Goal: Register for event/course

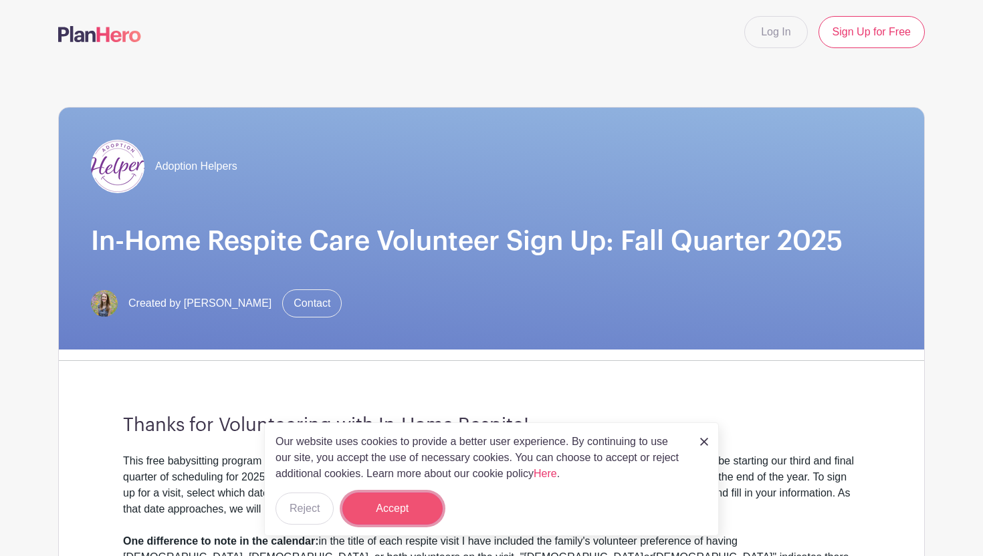
click at [385, 515] on button "Accept" at bounding box center [392, 509] width 100 height 32
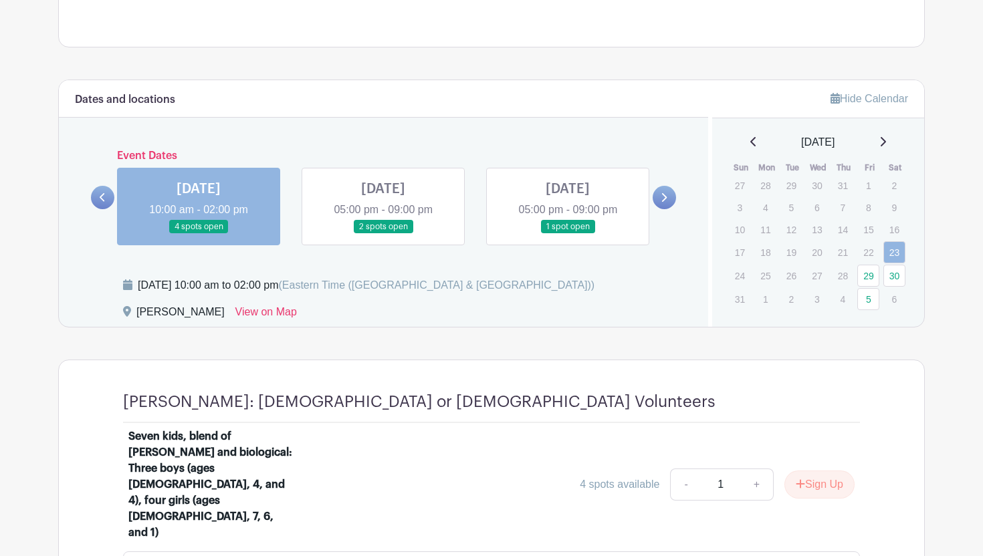
scroll to position [677, 0]
click at [662, 191] on link at bounding box center [664, 196] width 23 height 23
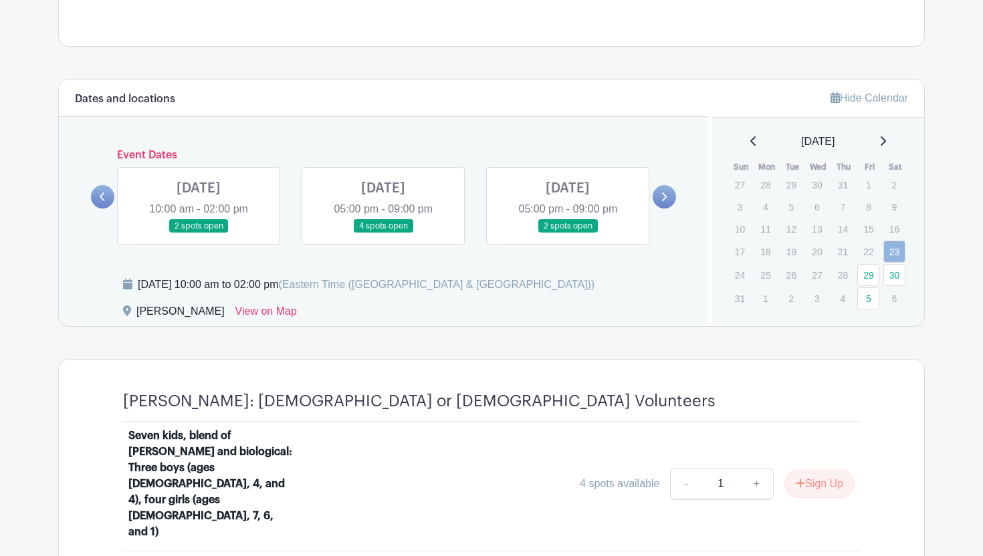
click at [663, 193] on icon at bounding box center [664, 197] width 5 height 9
click at [663, 195] on icon at bounding box center [664, 197] width 6 height 10
click at [663, 196] on icon at bounding box center [664, 197] width 6 height 10
click at [663, 197] on icon at bounding box center [664, 197] width 6 height 10
click at [663, 198] on icon at bounding box center [664, 197] width 6 height 10
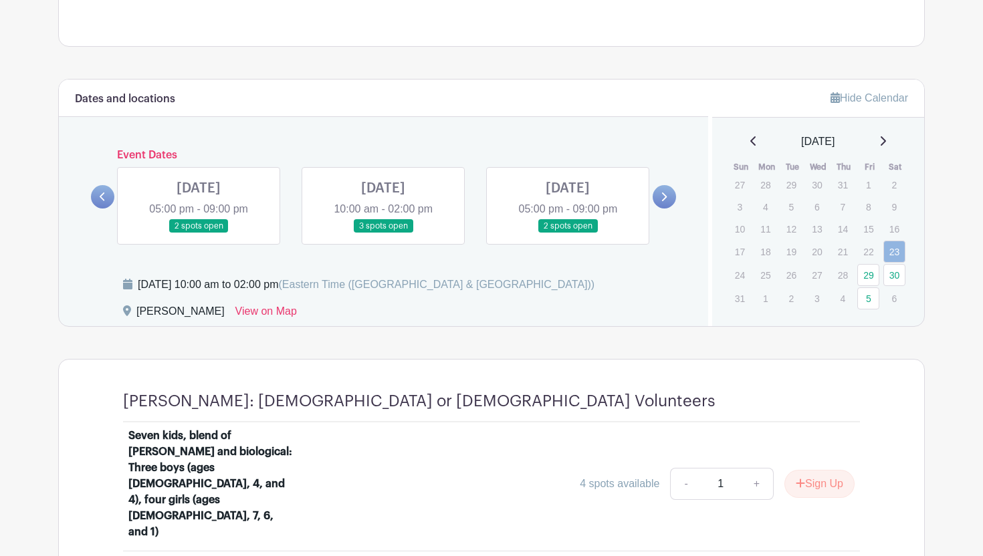
click at [383, 233] on link at bounding box center [383, 233] width 0 height 0
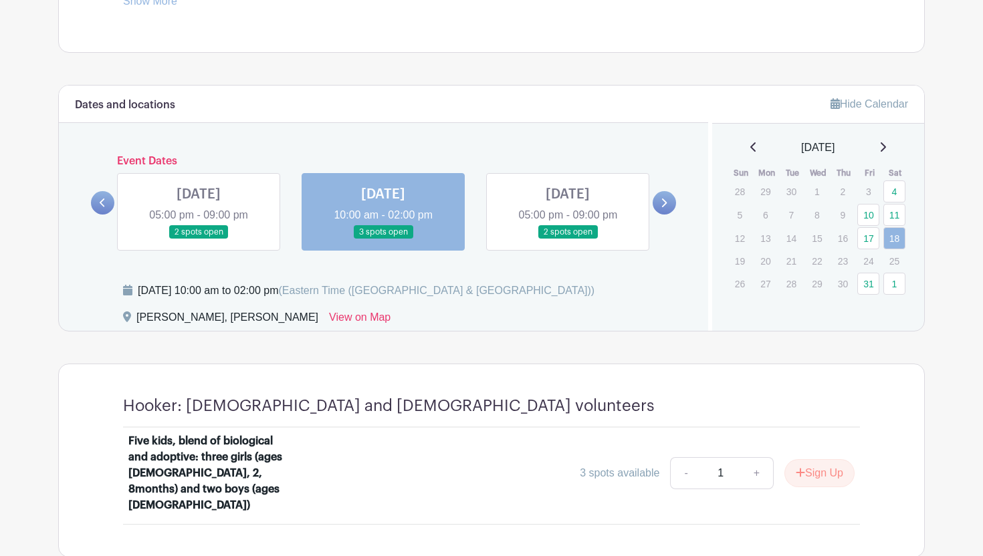
scroll to position [536, 0]
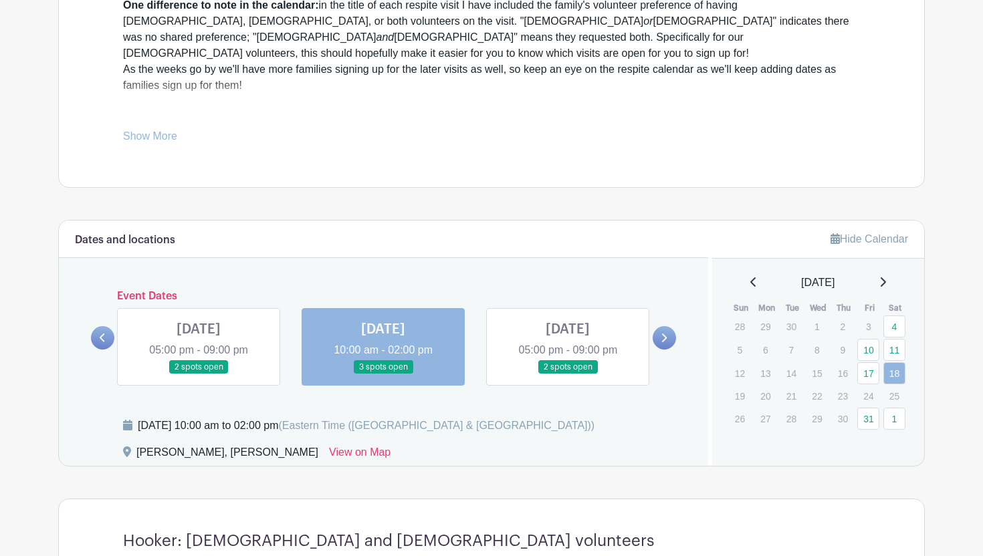
click at [103, 338] on icon at bounding box center [103, 338] width 6 height 10
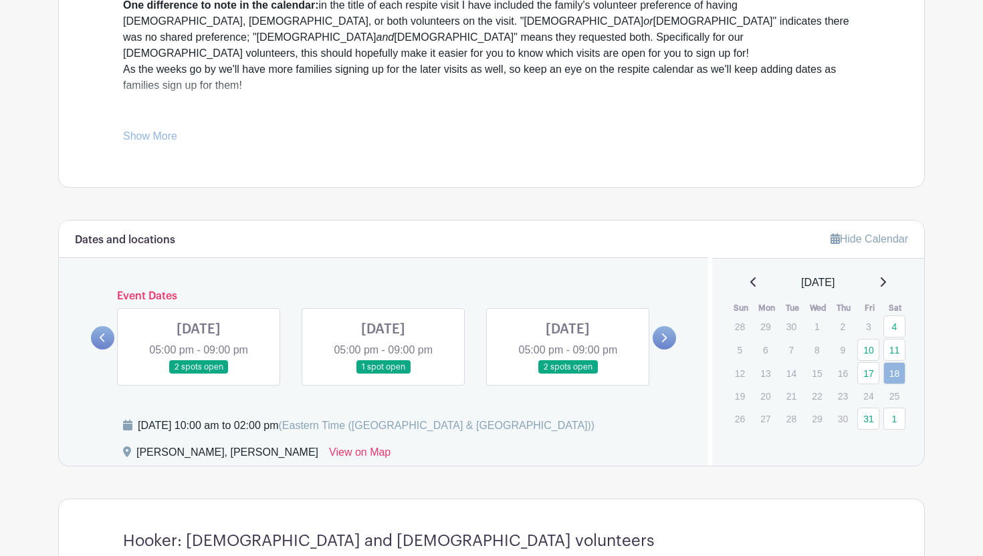
click at [103, 338] on icon at bounding box center [103, 338] width 6 height 10
click at [102, 338] on icon at bounding box center [103, 338] width 6 height 10
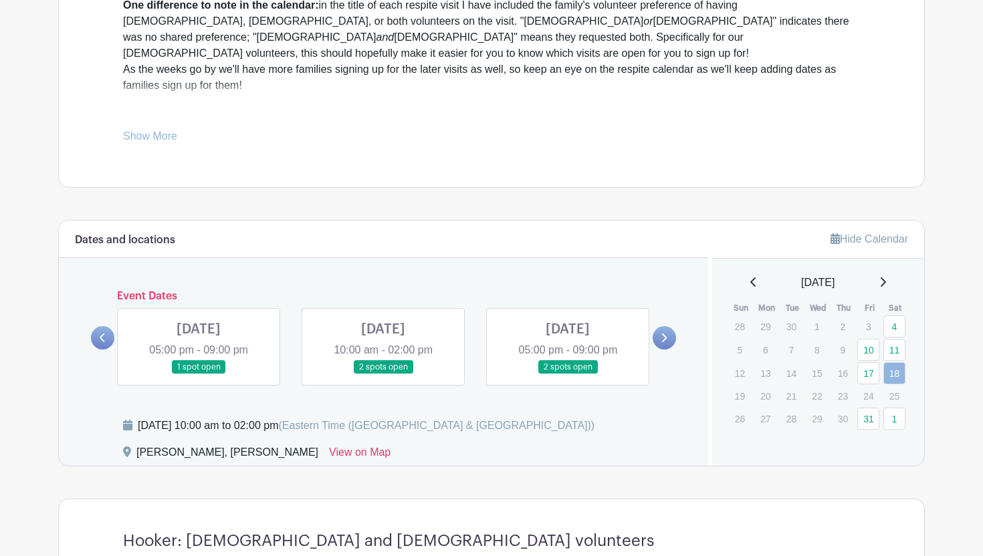
click at [101, 338] on icon at bounding box center [102, 338] width 5 height 9
click at [199, 374] on link at bounding box center [199, 374] width 0 height 0
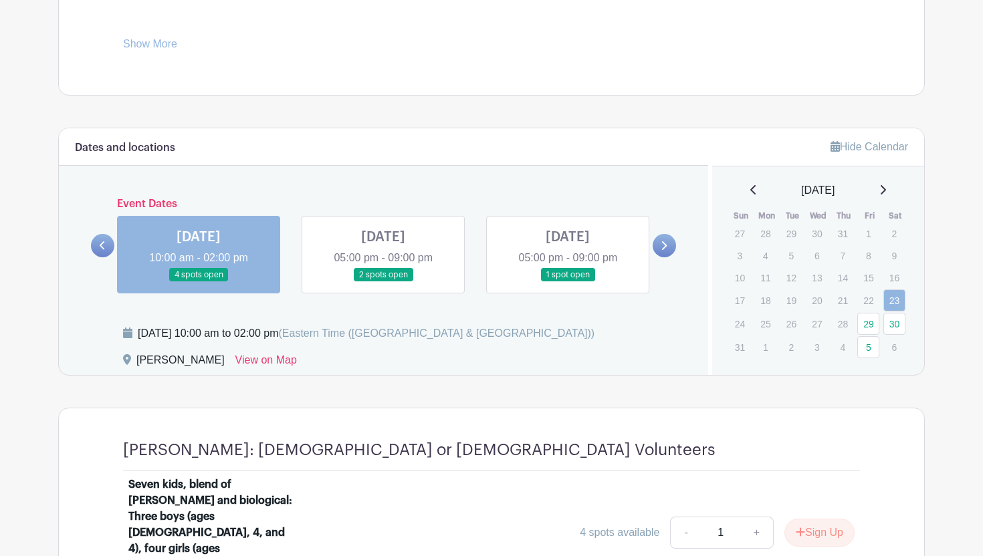
scroll to position [635, 0]
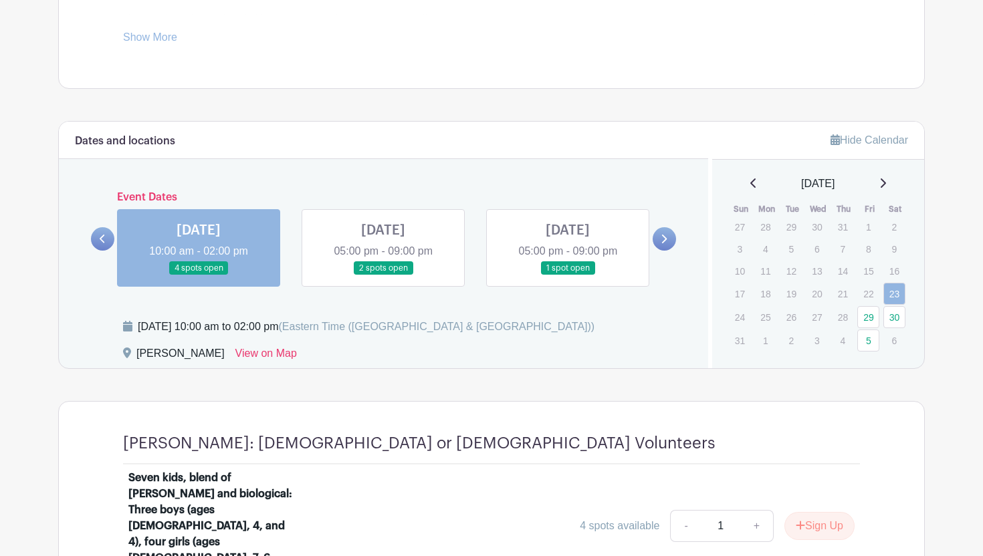
click at [383, 275] on link at bounding box center [383, 275] width 0 height 0
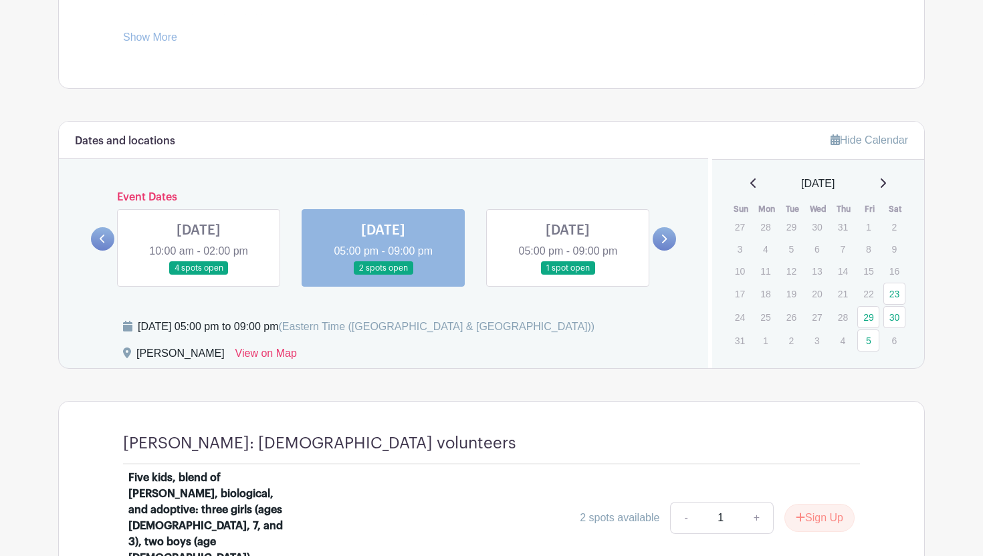
click at [568, 275] on link at bounding box center [568, 275] width 0 height 0
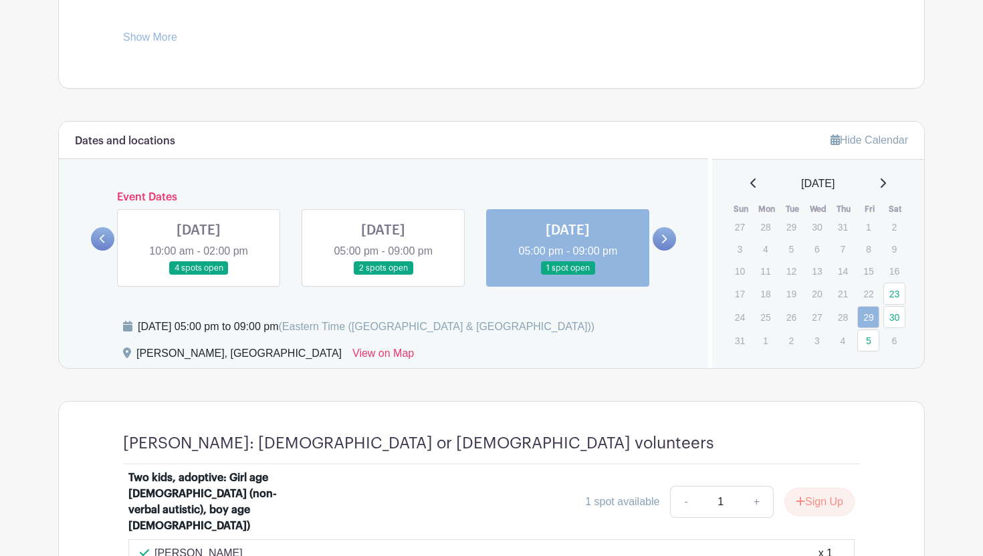
click at [666, 235] on icon at bounding box center [664, 239] width 6 height 10
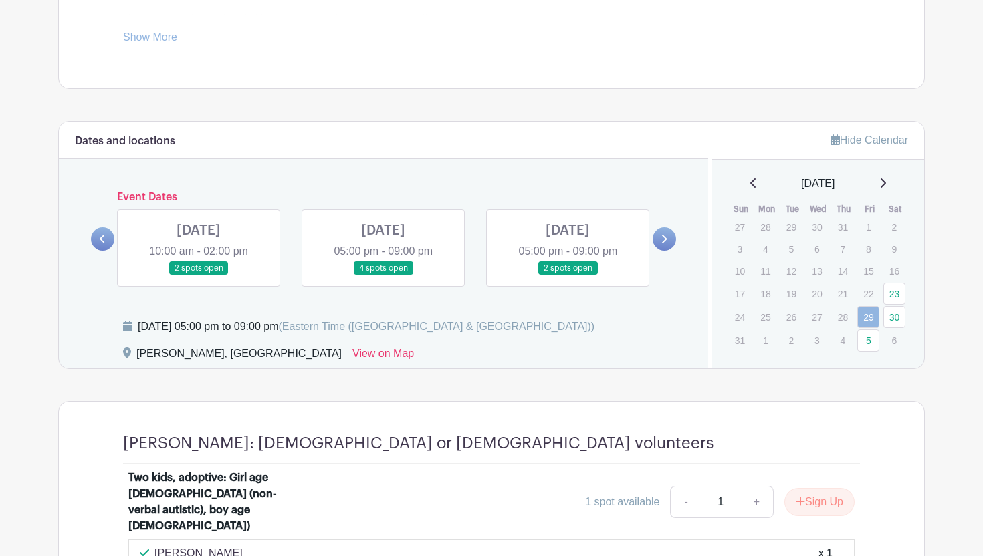
click at [199, 275] on link at bounding box center [199, 275] width 0 height 0
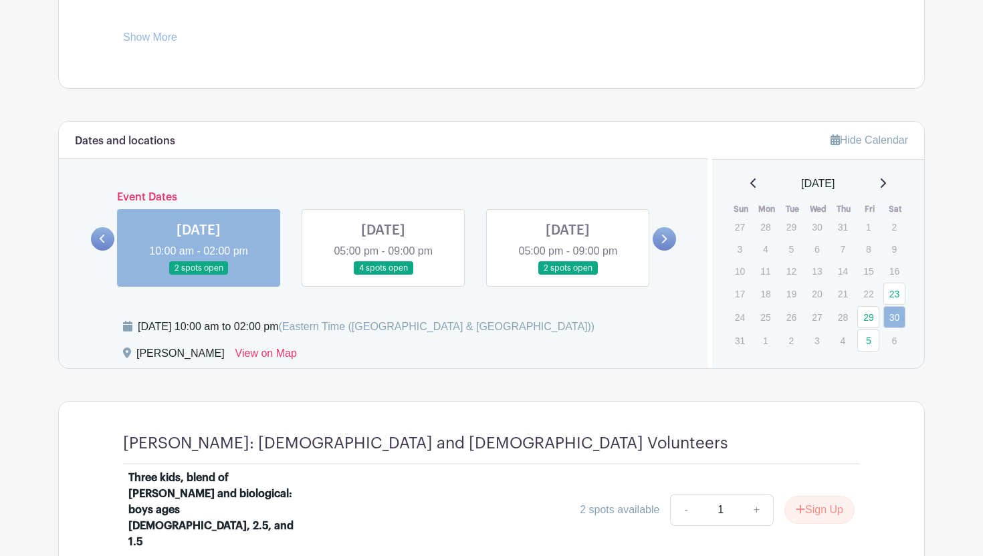
click at [383, 275] on link at bounding box center [383, 275] width 0 height 0
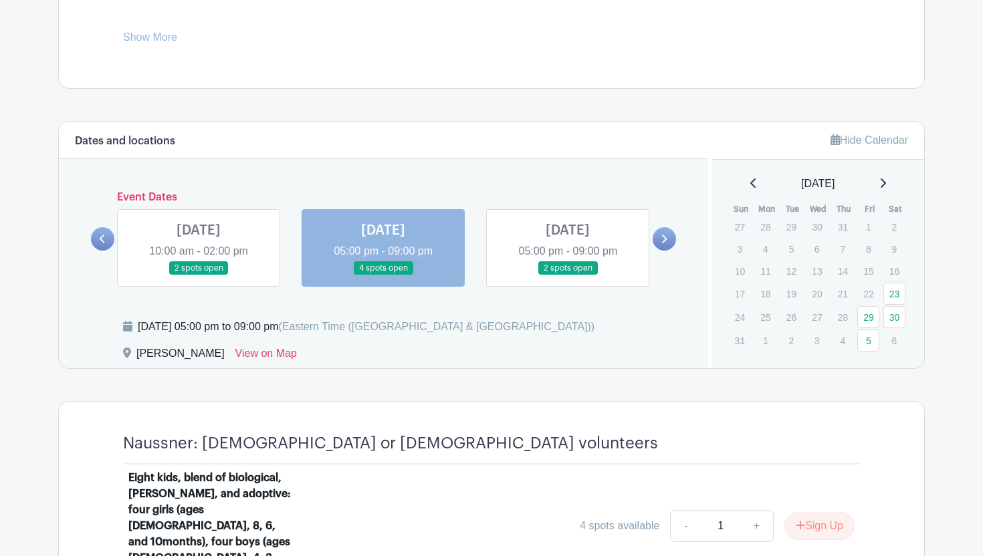
click at [568, 275] on link at bounding box center [568, 275] width 0 height 0
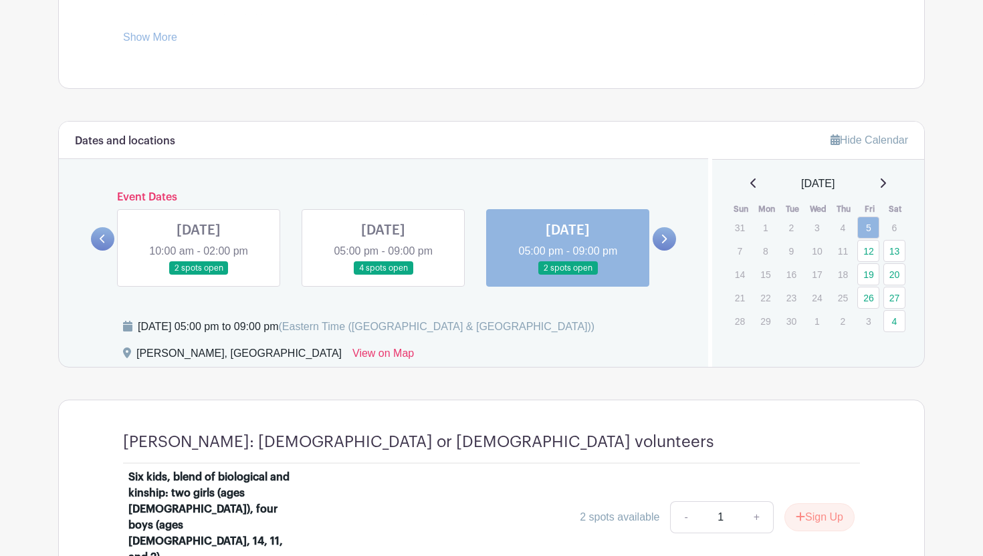
click at [665, 237] on icon at bounding box center [664, 239] width 5 height 9
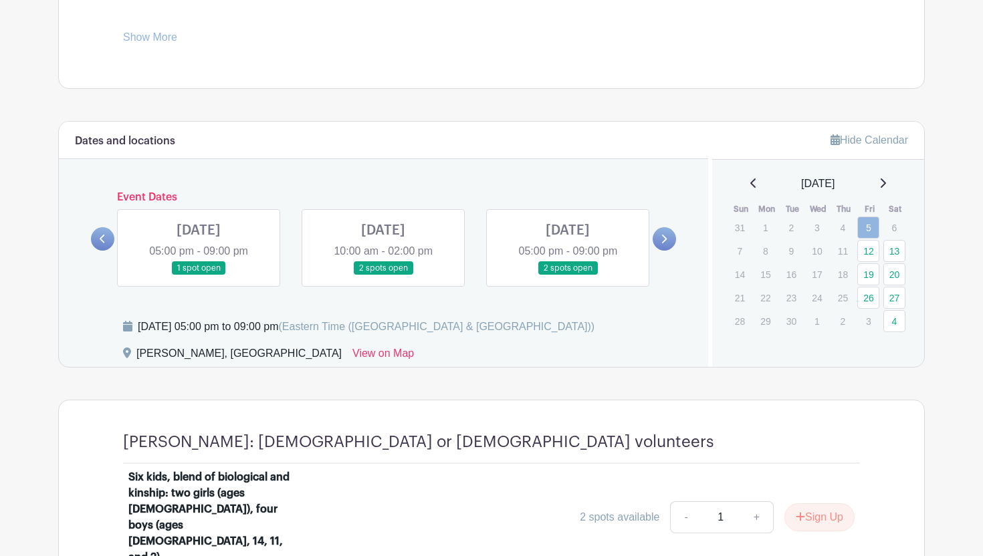
click at [199, 275] on link at bounding box center [199, 275] width 0 height 0
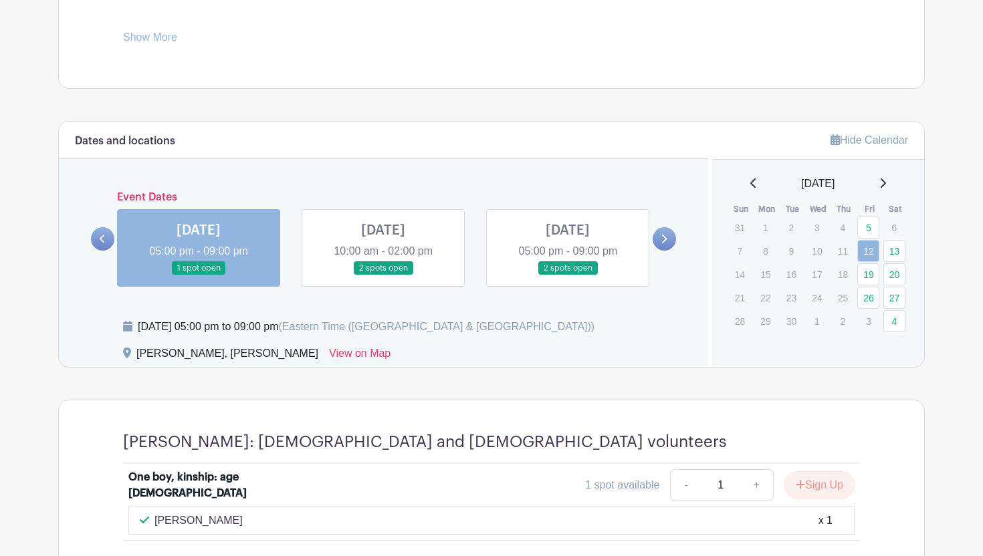
click at [383, 275] on link at bounding box center [383, 275] width 0 height 0
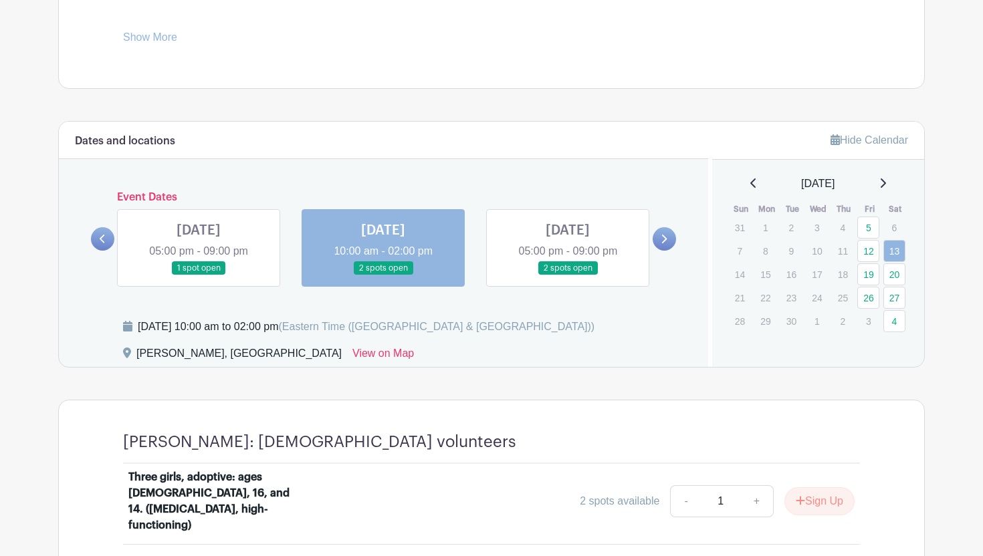
click at [568, 275] on link at bounding box center [568, 275] width 0 height 0
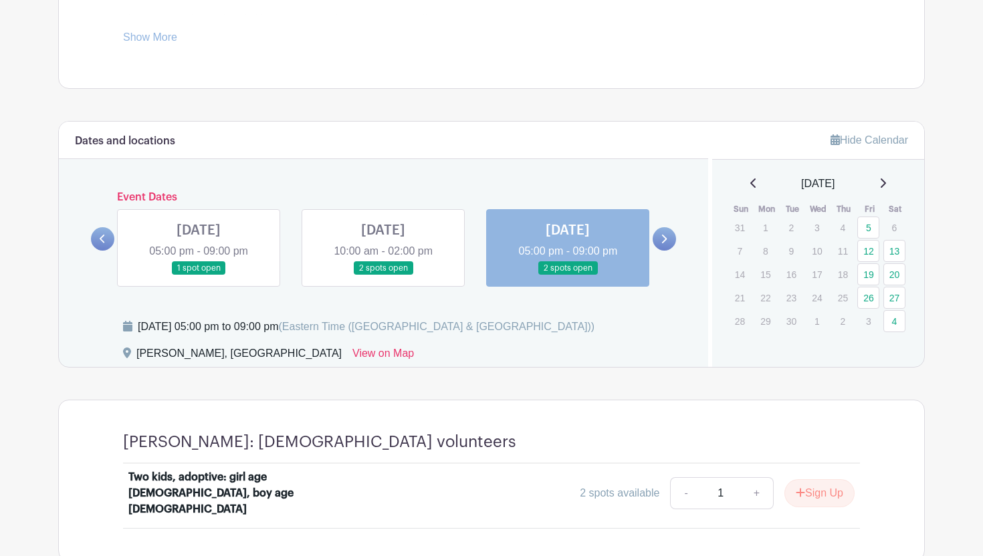
click at [669, 236] on link at bounding box center [664, 238] width 23 height 23
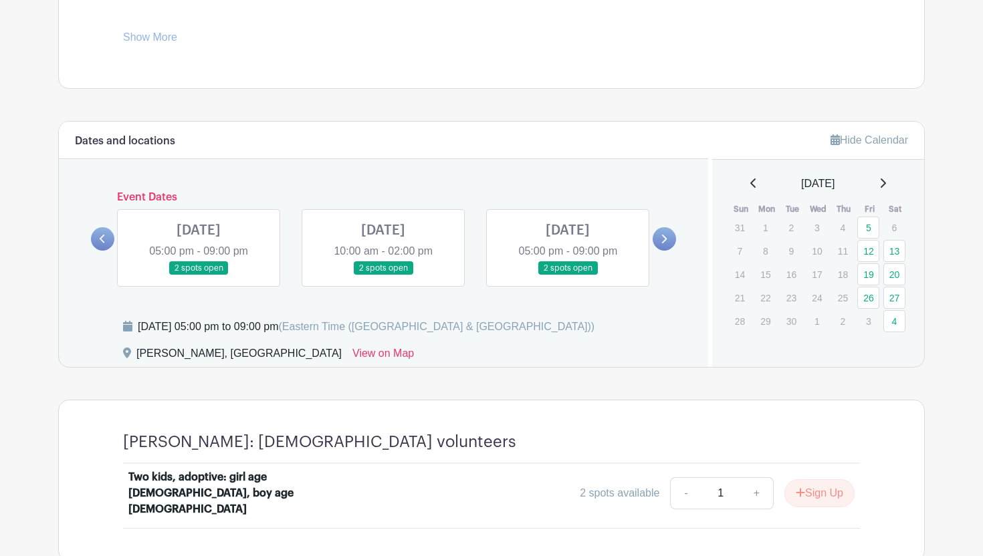
click at [199, 275] on link at bounding box center [199, 275] width 0 height 0
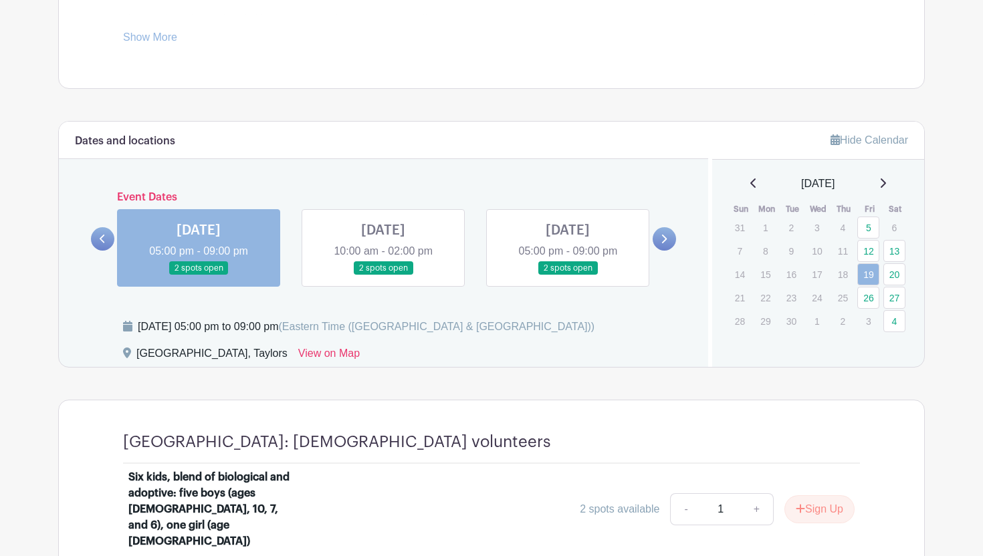
click at [383, 275] on link at bounding box center [383, 275] width 0 height 0
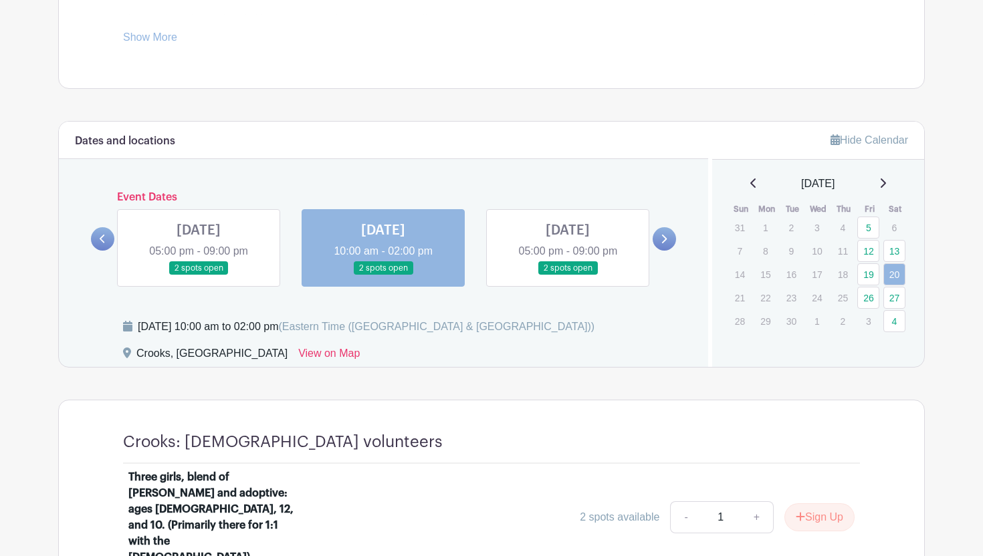
click at [568, 275] on link at bounding box center [568, 275] width 0 height 0
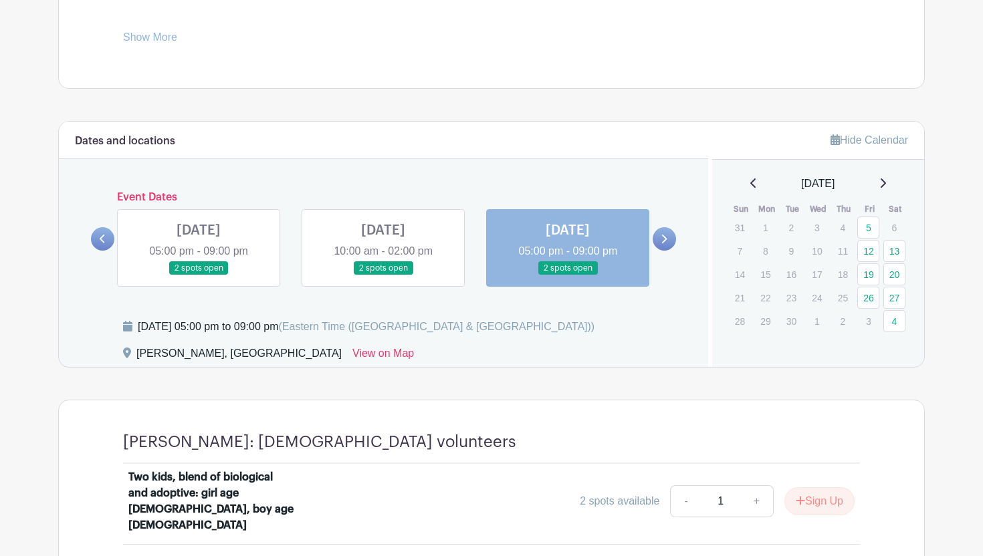
click at [671, 242] on link at bounding box center [664, 238] width 23 height 23
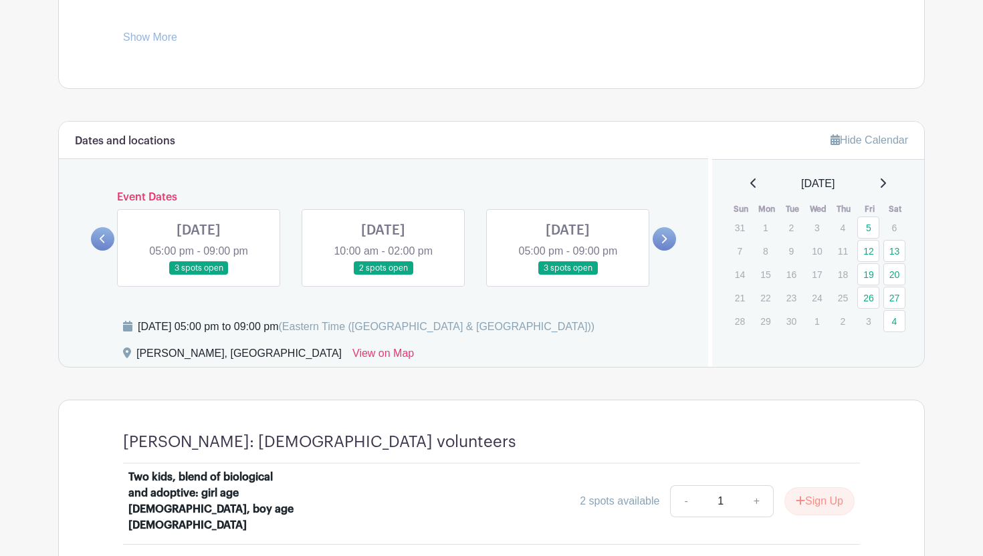
click at [199, 275] on link at bounding box center [199, 275] width 0 height 0
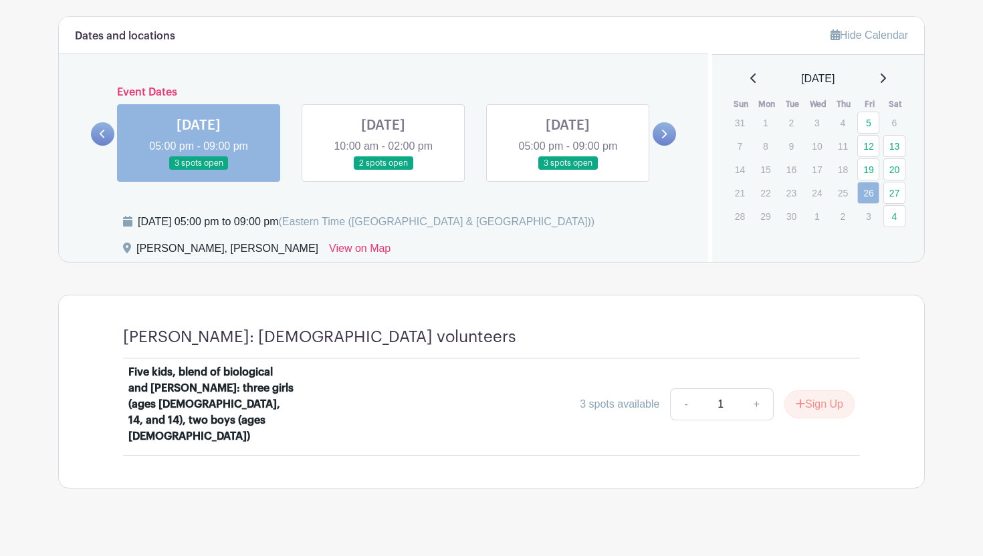
scroll to position [722, 0]
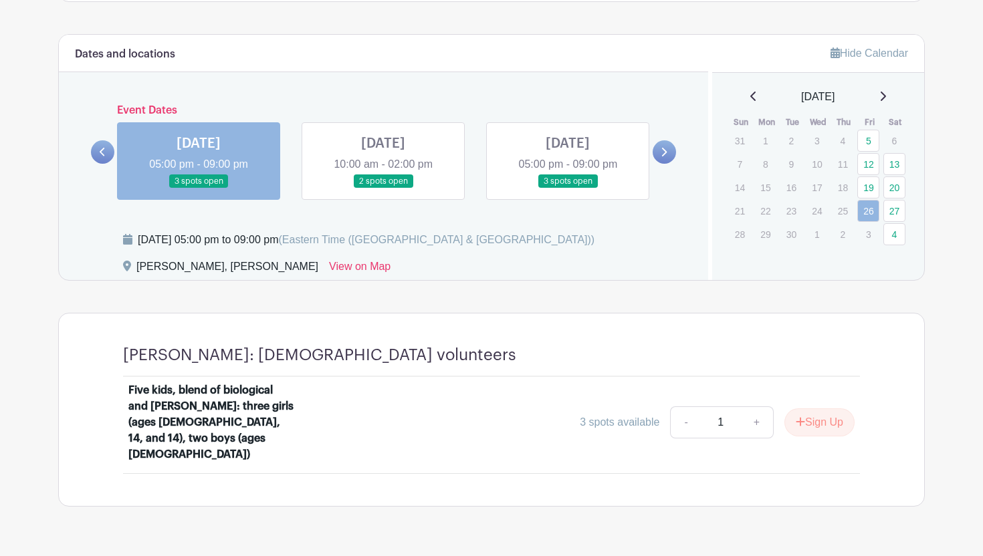
click at [383, 189] on link at bounding box center [383, 189] width 0 height 0
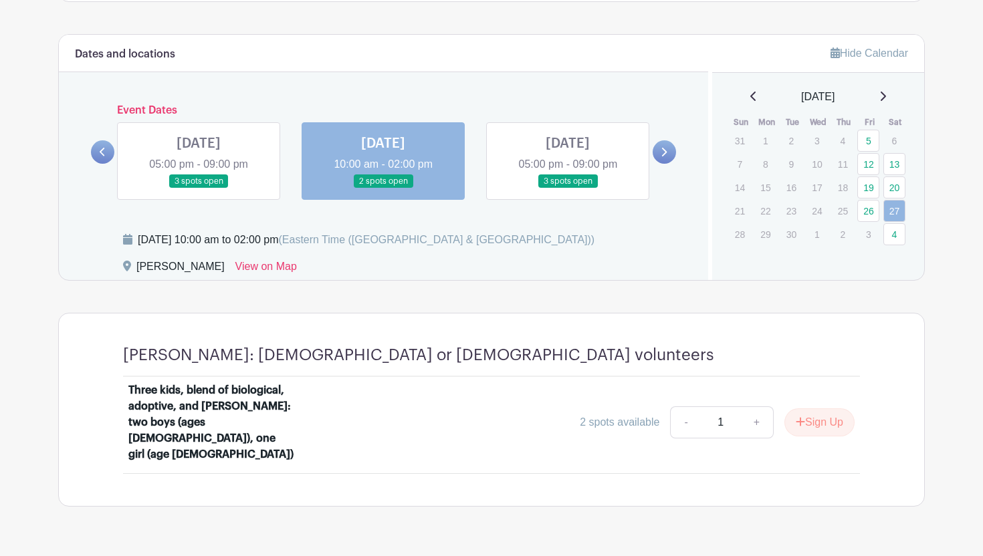
click at [568, 189] on link at bounding box center [568, 189] width 0 height 0
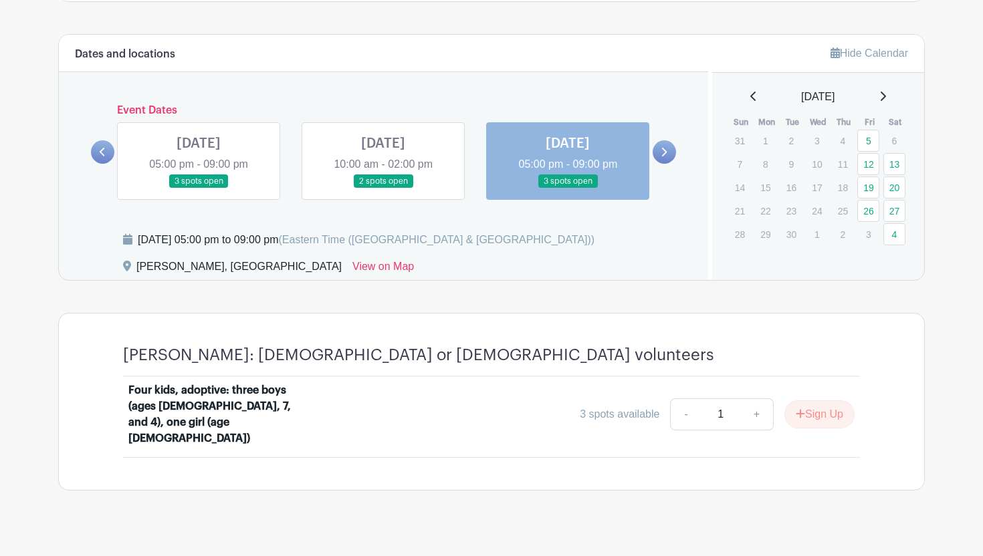
click at [670, 145] on link at bounding box center [664, 151] width 23 height 23
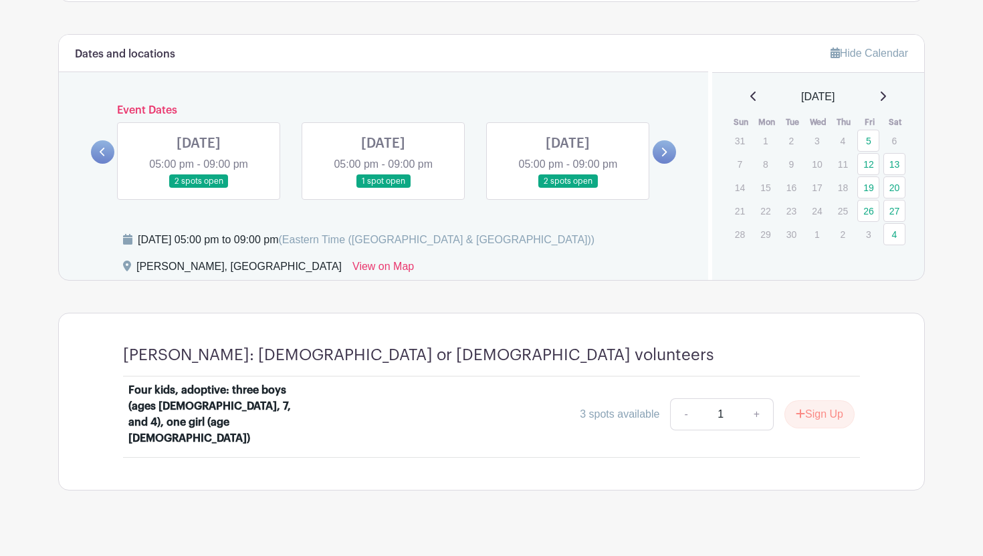
click at [199, 189] on link at bounding box center [199, 189] width 0 height 0
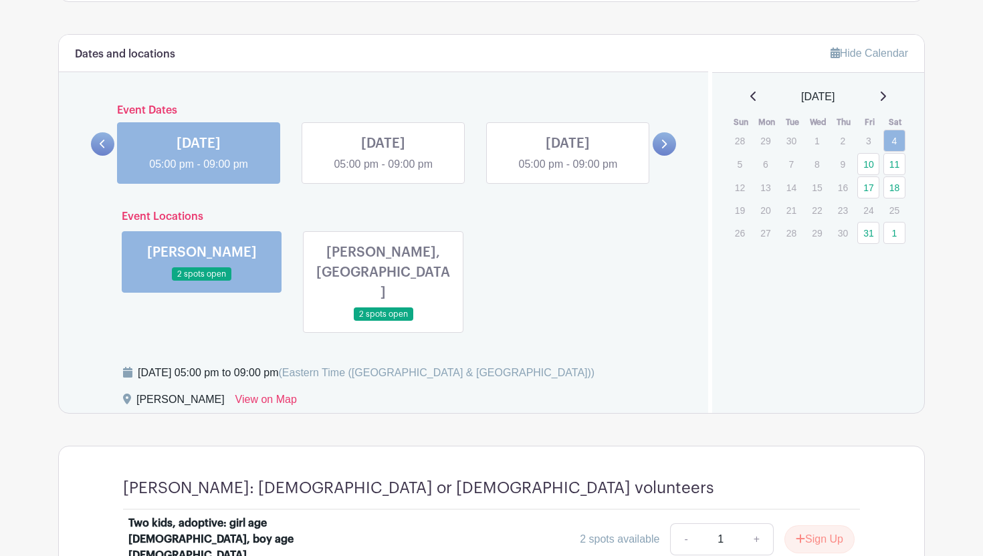
click at [383, 173] on link at bounding box center [383, 173] width 0 height 0
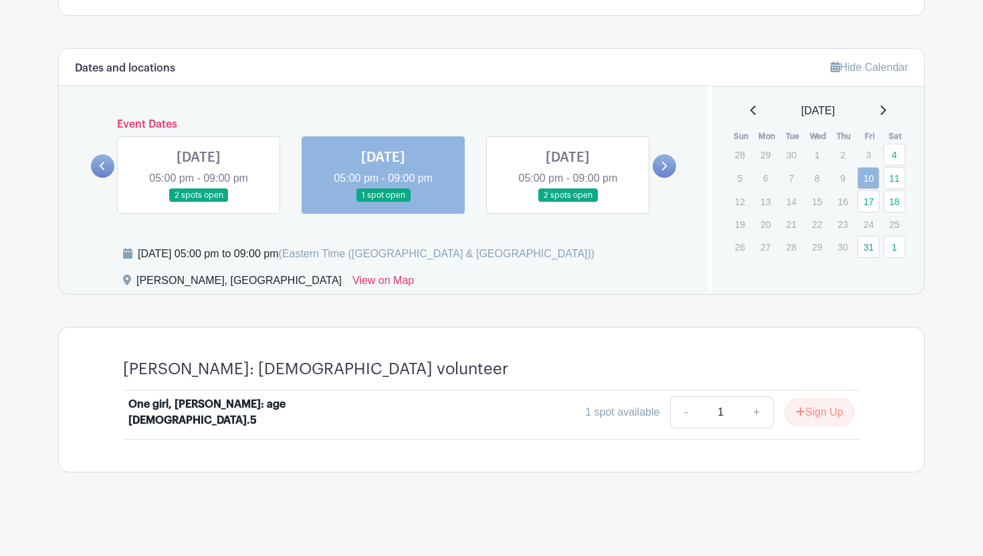
scroll to position [708, 0]
click at [568, 203] on link at bounding box center [568, 203] width 0 height 0
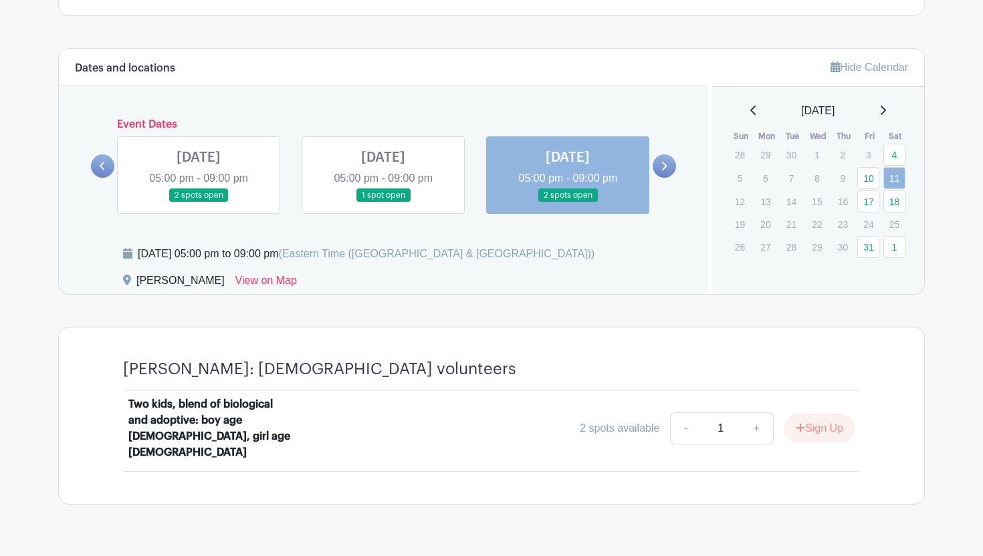
click at [668, 167] on link at bounding box center [664, 165] width 23 height 23
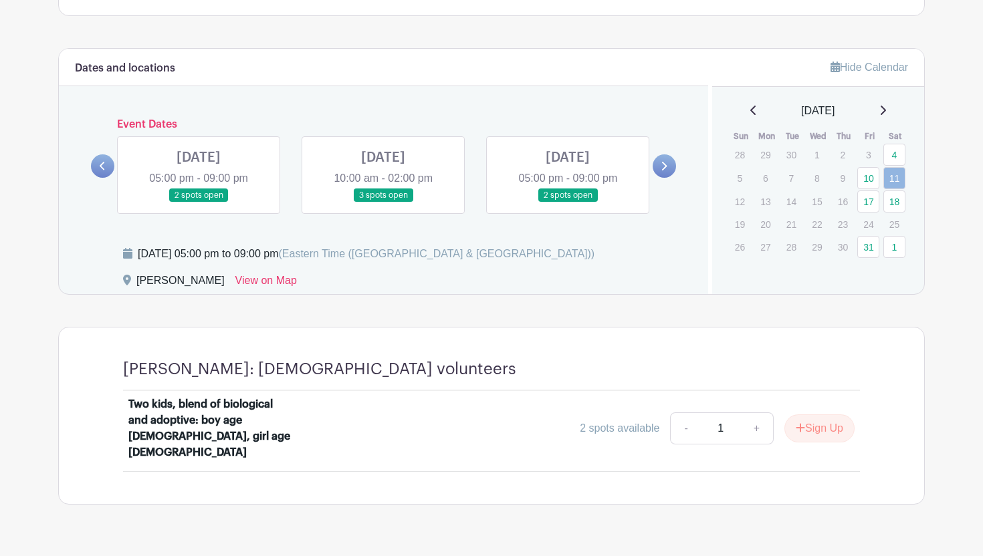
click at [199, 203] on link at bounding box center [199, 203] width 0 height 0
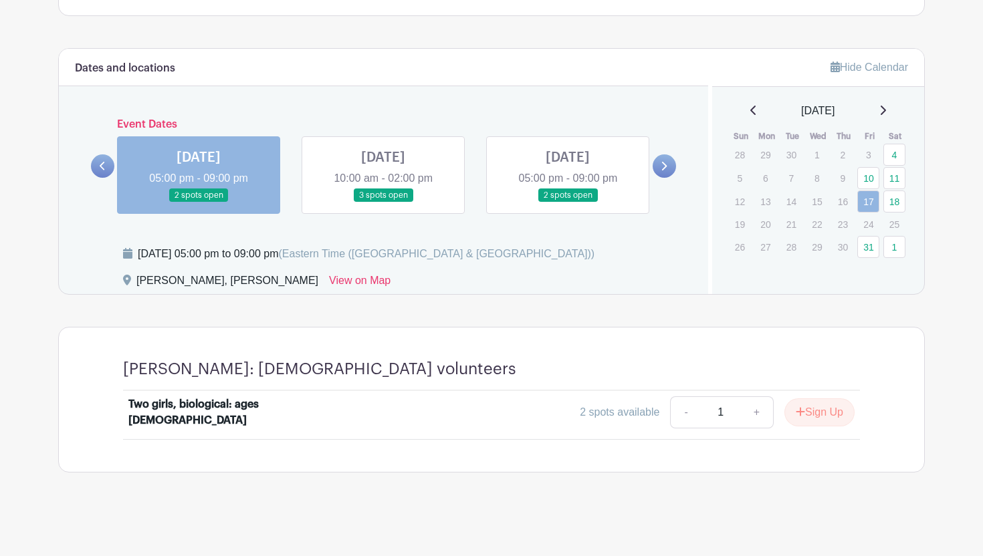
click at [383, 203] on link at bounding box center [383, 203] width 0 height 0
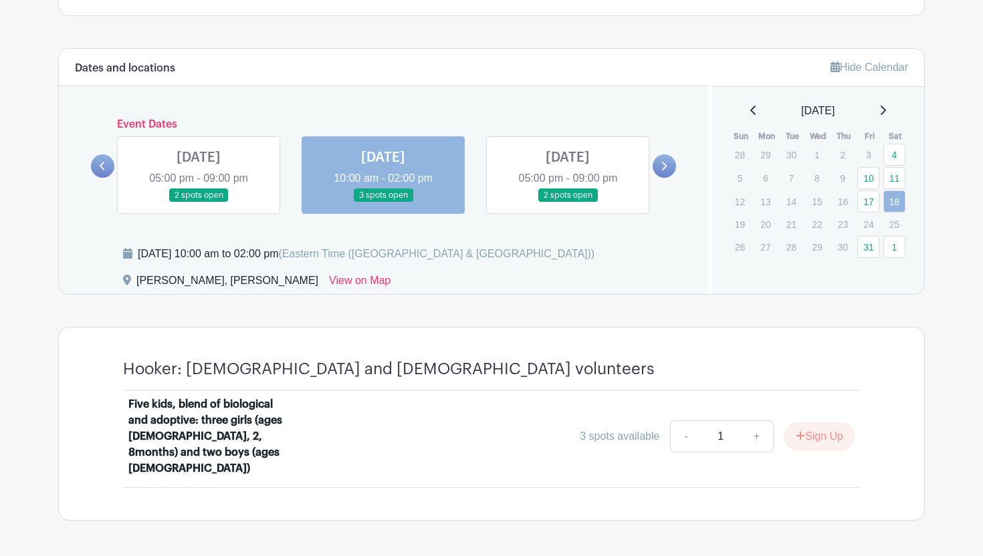
click at [568, 203] on link at bounding box center [568, 203] width 0 height 0
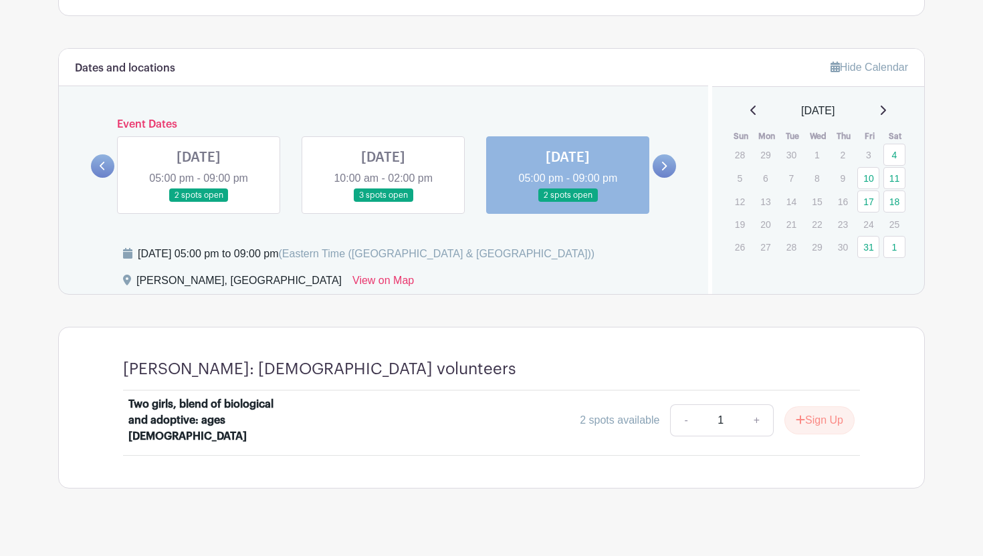
click at [663, 163] on icon at bounding box center [664, 166] width 5 height 9
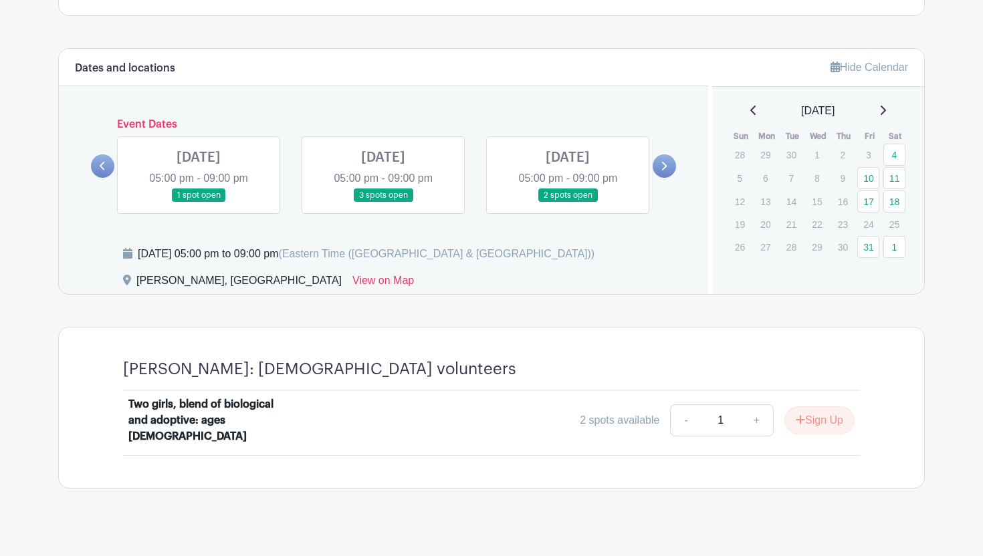
click at [199, 203] on link at bounding box center [199, 203] width 0 height 0
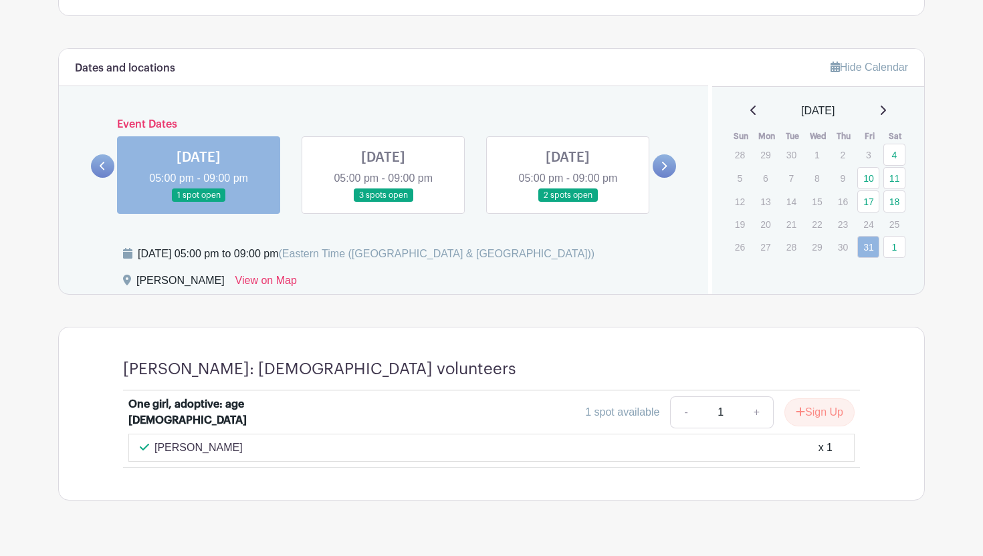
click at [383, 203] on link at bounding box center [383, 203] width 0 height 0
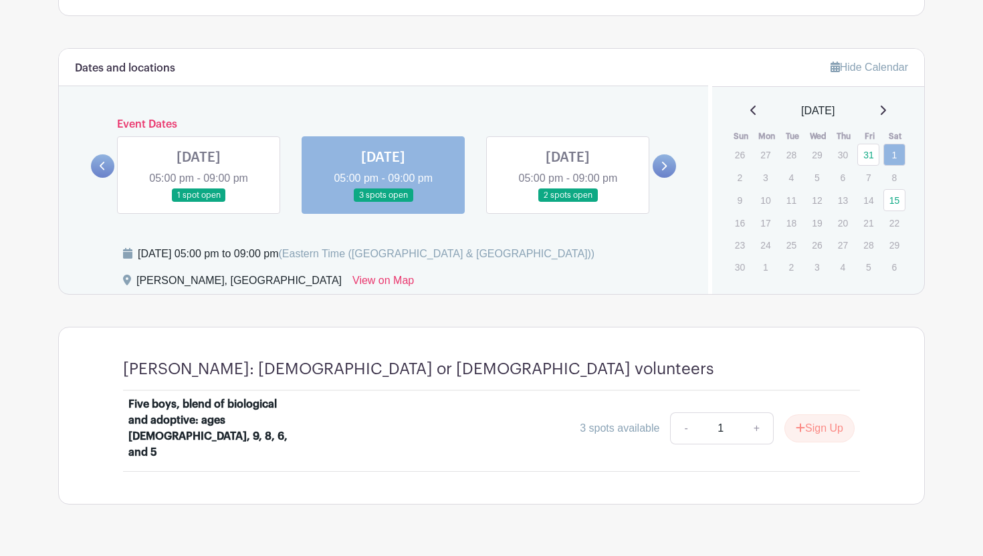
click at [568, 203] on link at bounding box center [568, 203] width 0 height 0
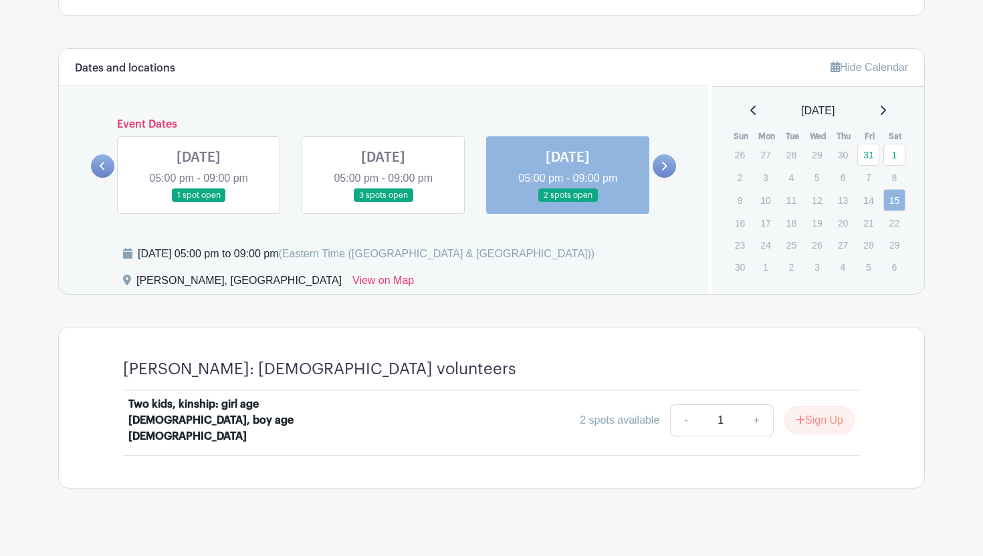
click at [666, 165] on icon at bounding box center [664, 166] width 5 height 9
click at [659, 158] on link at bounding box center [664, 165] width 23 height 23
click at [679, 171] on div "Dates and locations Event Dates [DATE] 10:00 am - 02:00 pm 4 spots open [DATE] …" at bounding box center [383, 171] width 649 height 245
click at [671, 168] on link at bounding box center [664, 165] width 23 height 23
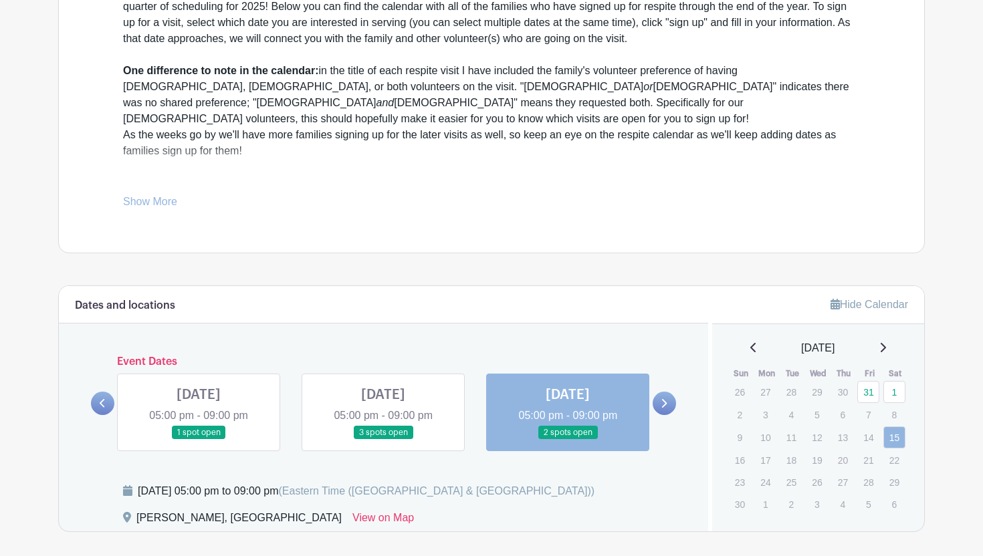
scroll to position [449, 0]
